Goal: Check status

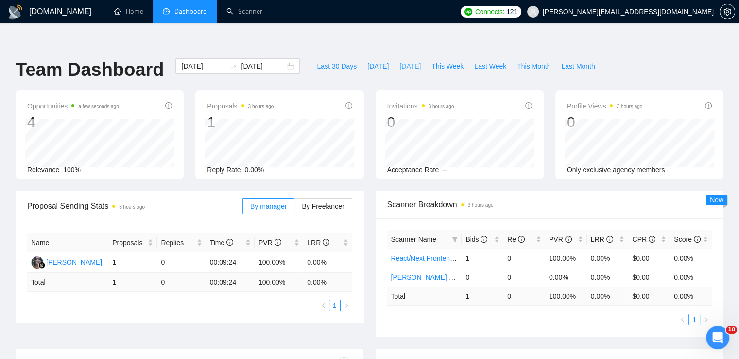
click at [399, 61] on span "[DATE]" at bounding box center [409, 66] width 21 height 11
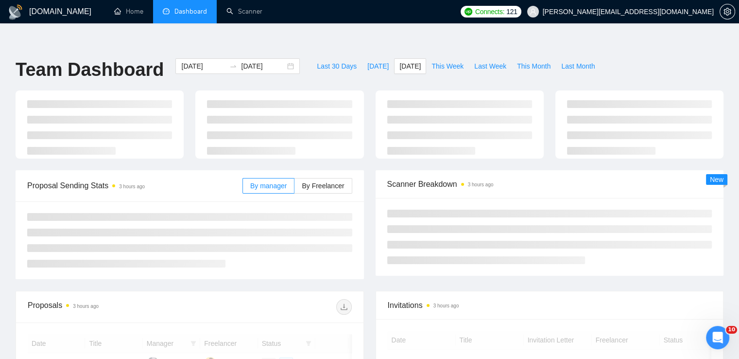
type input "[DATE]"
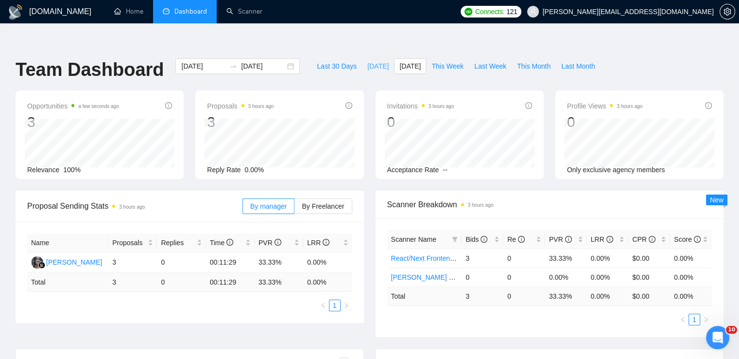
click at [369, 61] on span "[DATE]" at bounding box center [377, 66] width 21 height 11
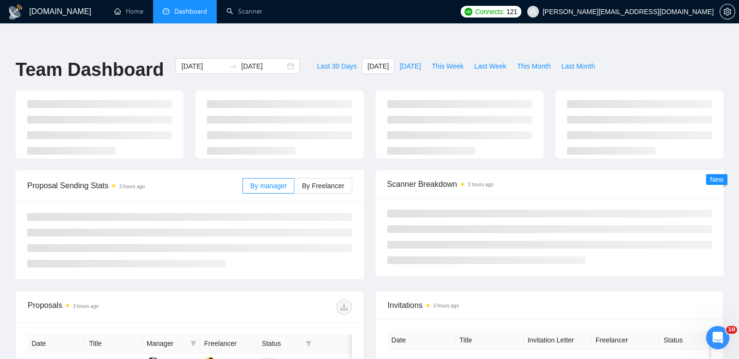
type input "[DATE]"
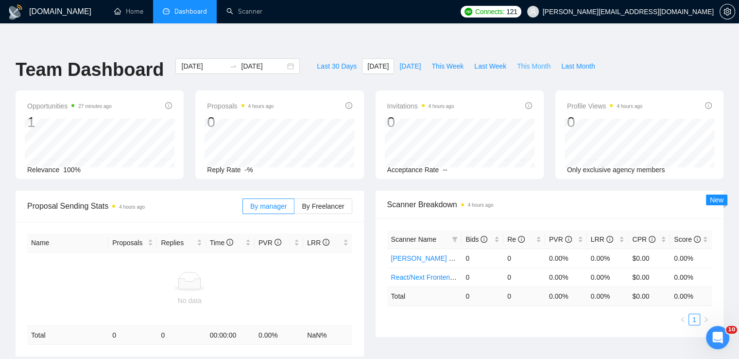
click at [517, 61] on span "This Month" at bounding box center [534, 66] width 34 height 11
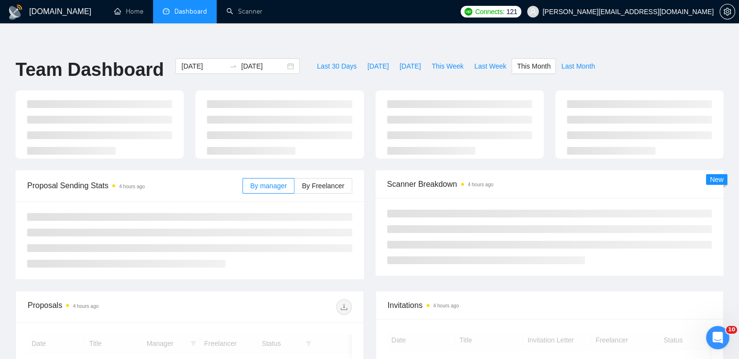
type input "[DATE]"
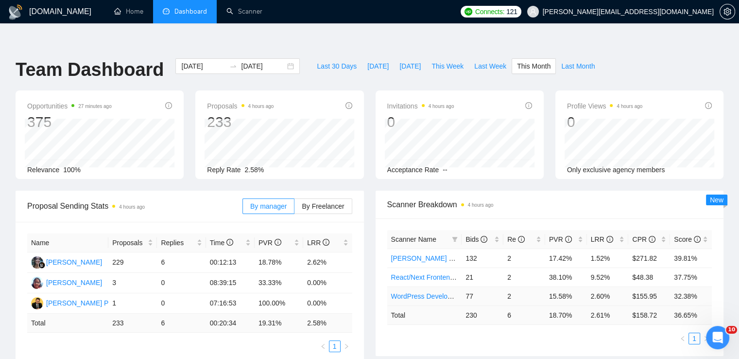
scroll to position [49, 0]
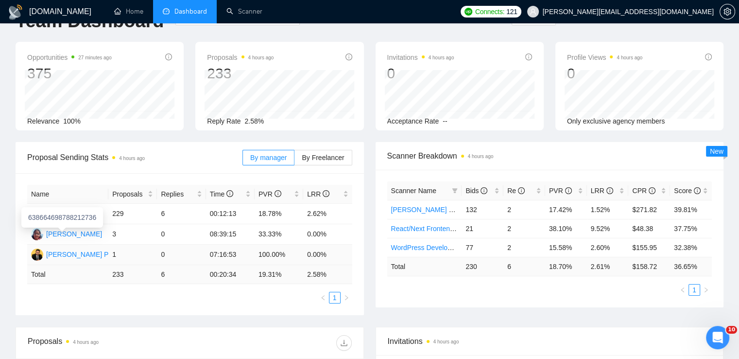
click at [57, 249] on div "[PERSON_NAME] Punjabi" at bounding box center [86, 254] width 81 height 11
